Goal: Contribute content

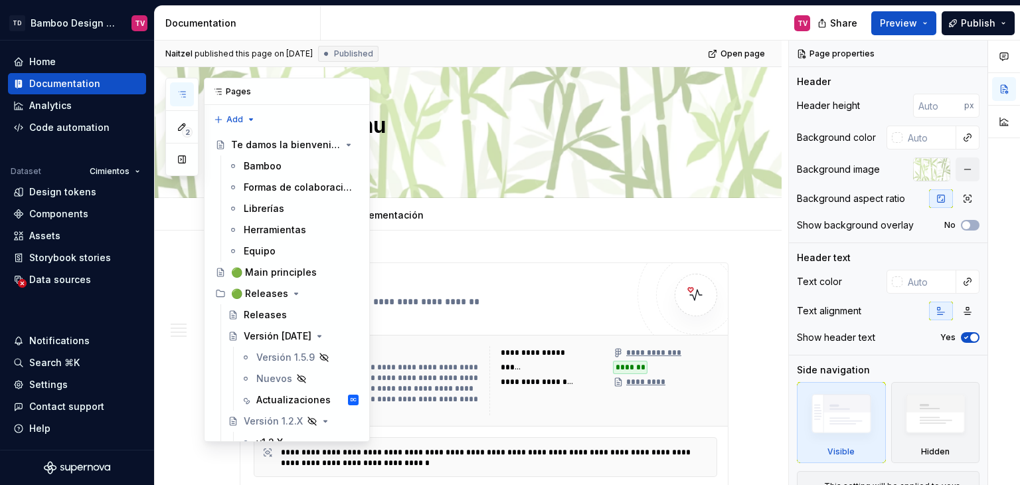
click at [178, 89] on icon "button" at bounding box center [182, 94] width 11 height 11
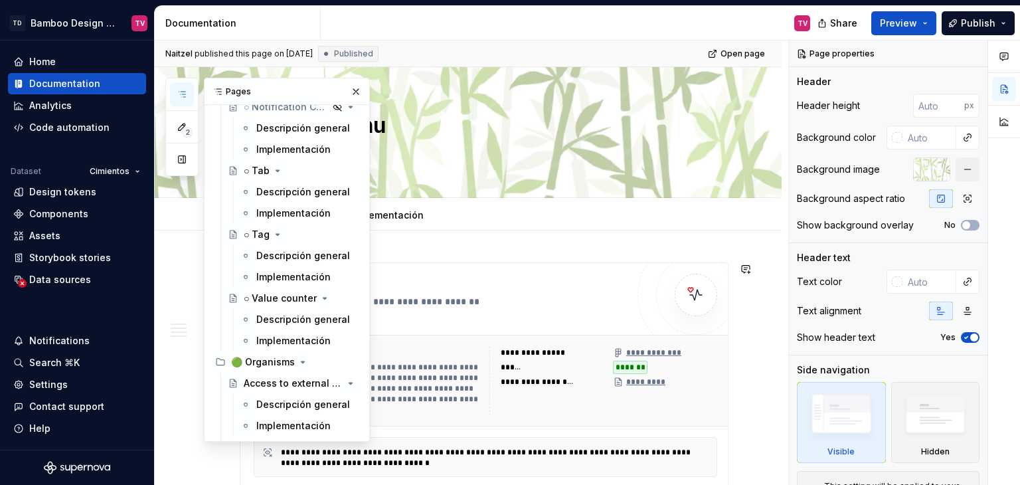
scroll to position [8706, 0]
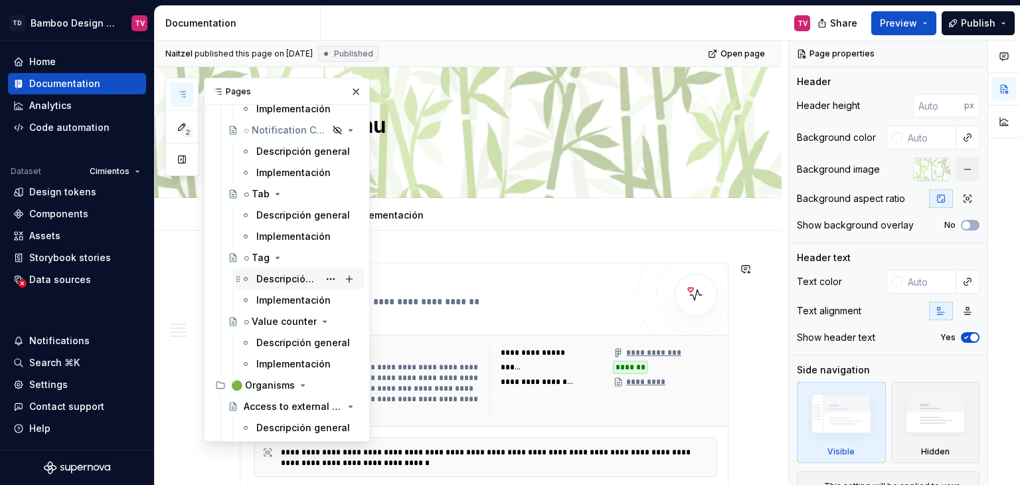
click at [274, 280] on div "Descripción general" at bounding box center [287, 278] width 62 height 13
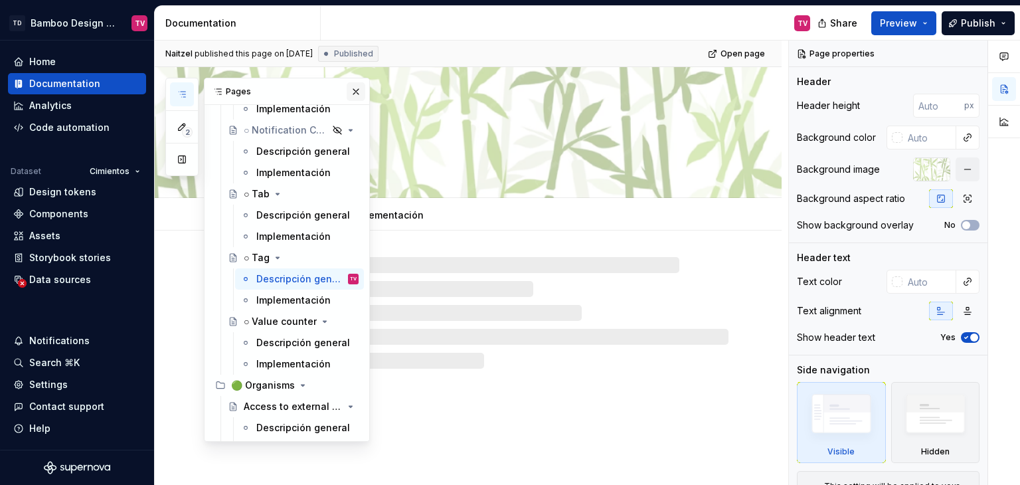
click at [347, 89] on button "button" at bounding box center [356, 91] width 19 height 19
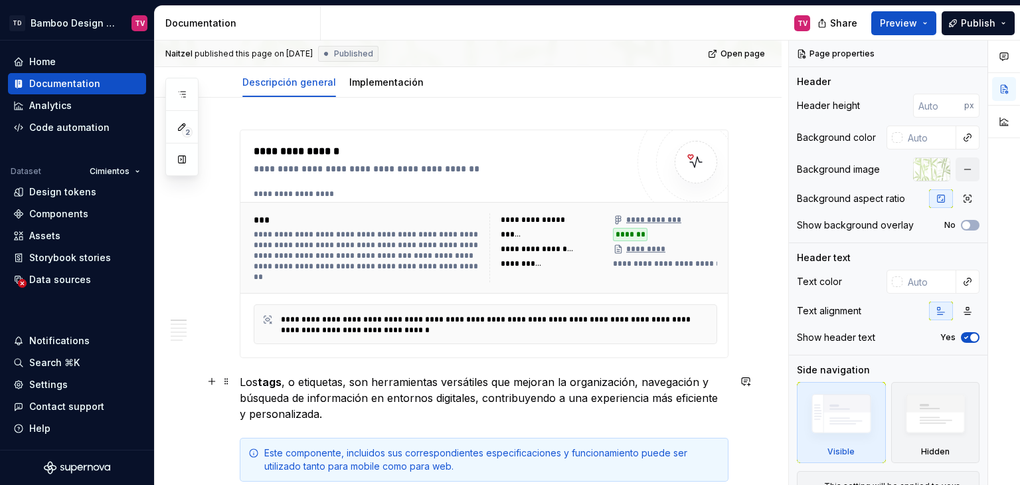
scroll to position [332, 0]
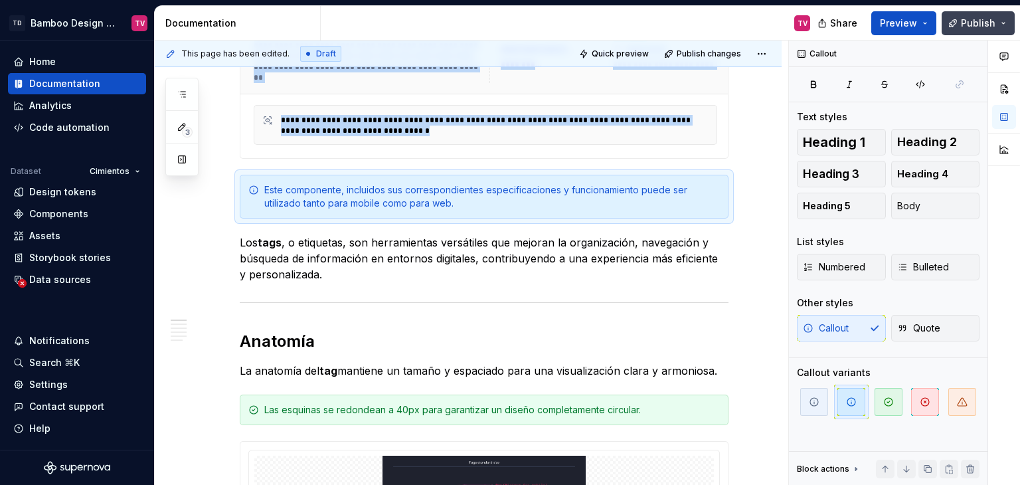
click at [976, 22] on span "Publish" at bounding box center [978, 23] width 35 height 13
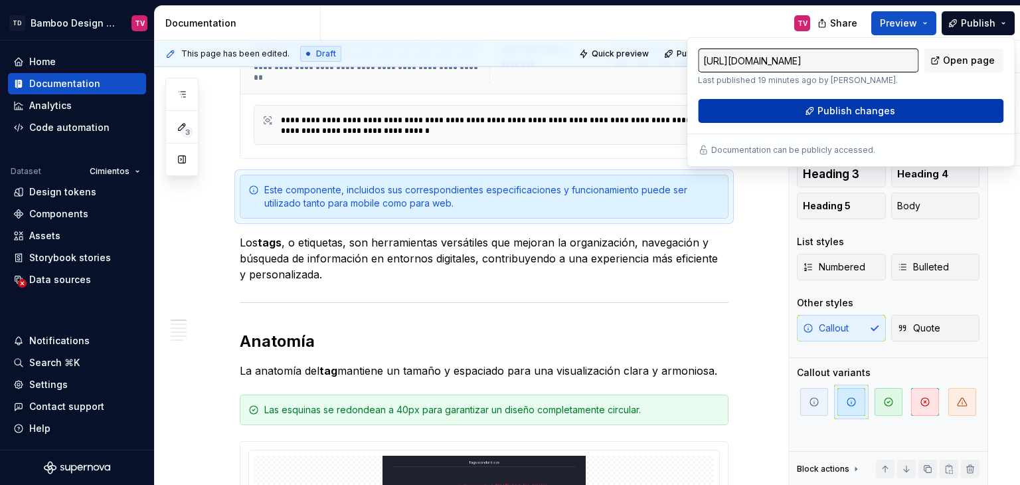
click at [758, 122] on button "Publish changes" at bounding box center [850, 111] width 305 height 24
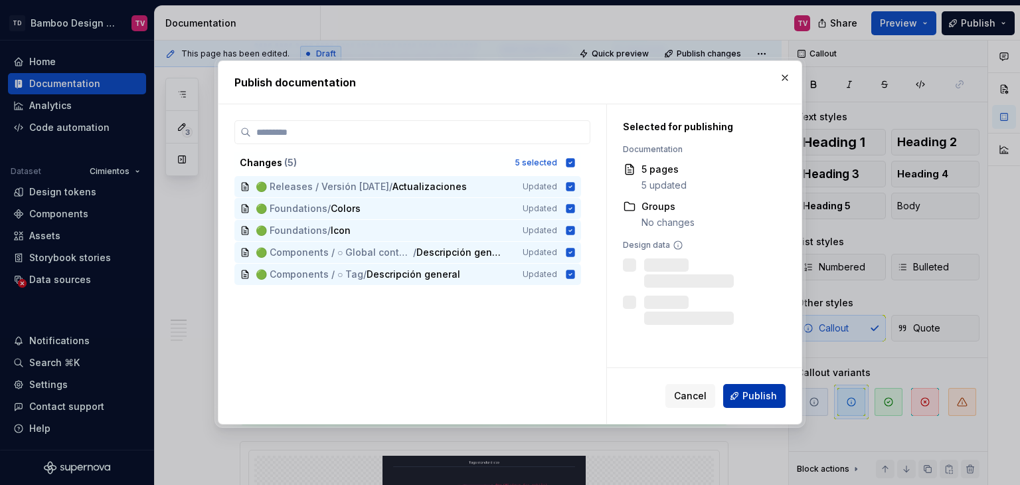
click at [736, 392] on button "Publish" at bounding box center [754, 396] width 62 height 24
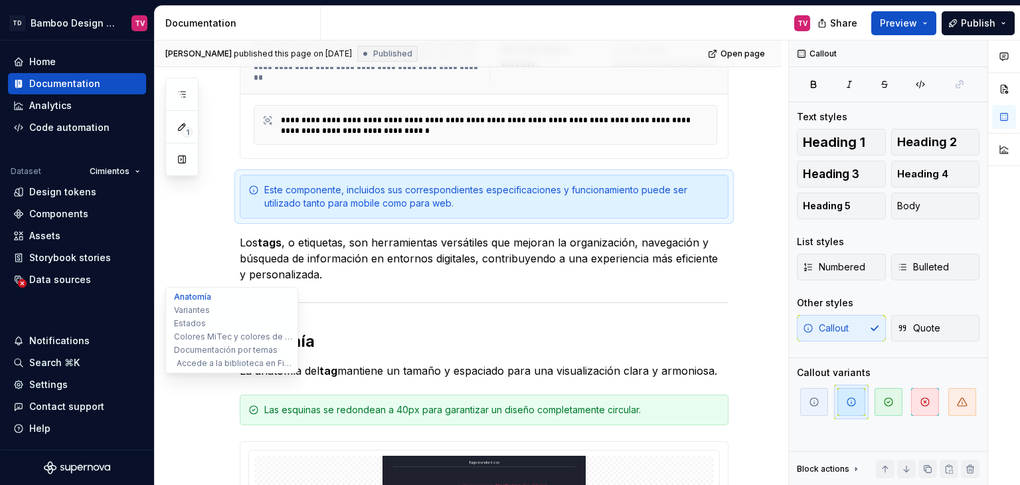
type textarea "*"
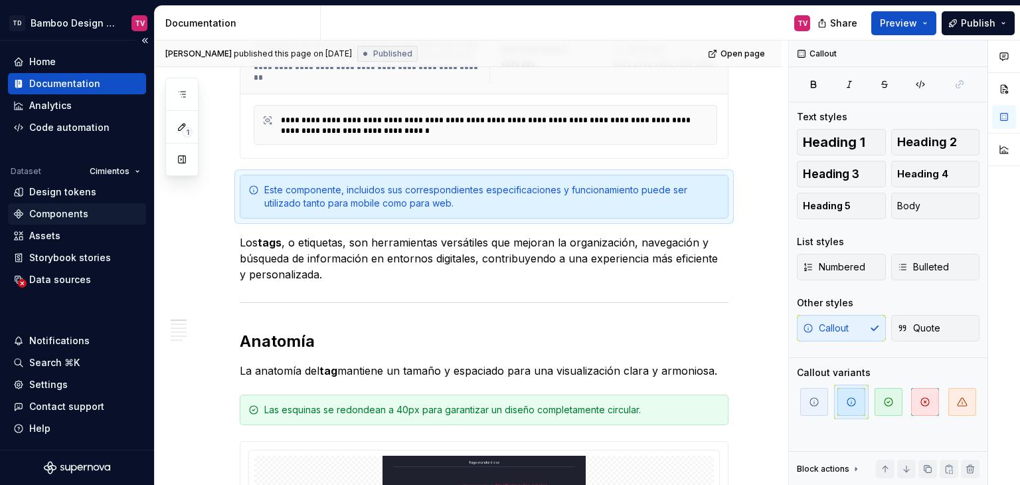
click at [71, 212] on div "Components" at bounding box center [58, 213] width 59 height 13
